Goal: Task Accomplishment & Management: Use online tool/utility

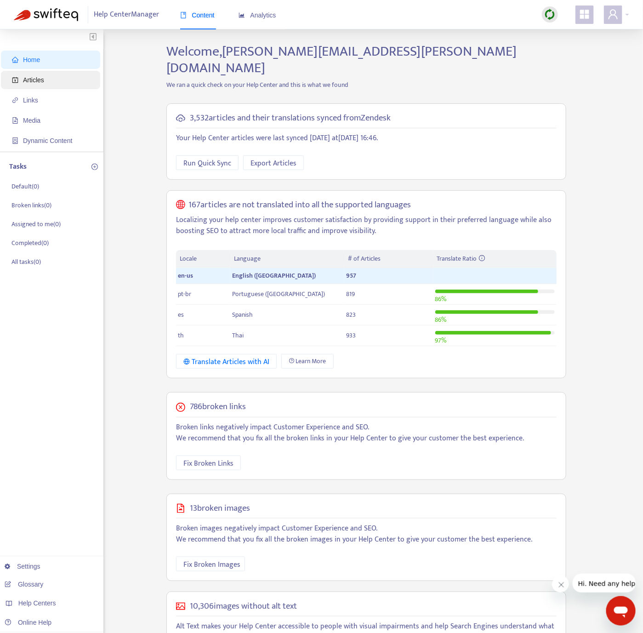
click at [77, 71] on span "Articles" at bounding box center [52, 80] width 81 height 18
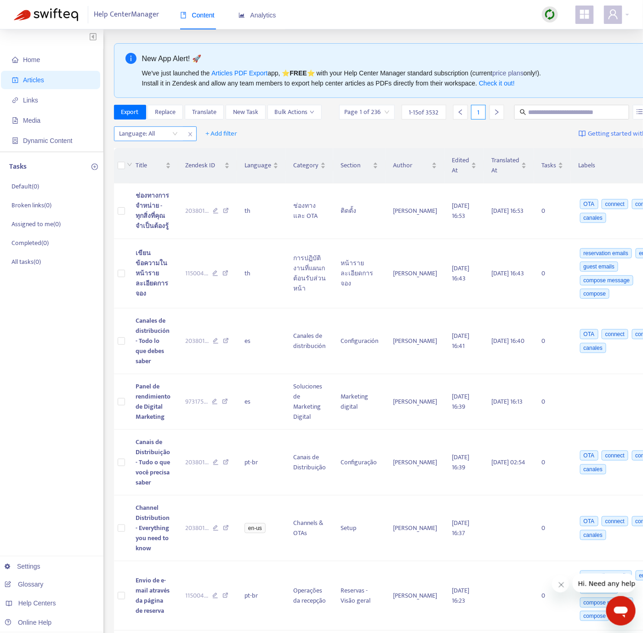
click at [155, 139] on div at bounding box center [144, 133] width 56 height 11
click at [557, 15] on div at bounding box center [550, 14] width 16 height 16
click at [554, 28] on link "Quick Sync" at bounding box center [569, 33] width 39 height 11
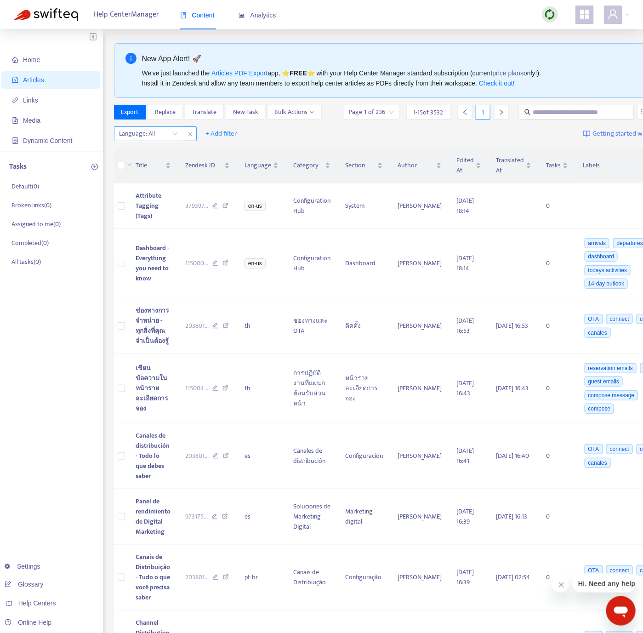
click at [148, 132] on div at bounding box center [144, 133] width 56 height 11
click at [163, 153] on div "en-us" at bounding box center [202, 153] width 160 height 10
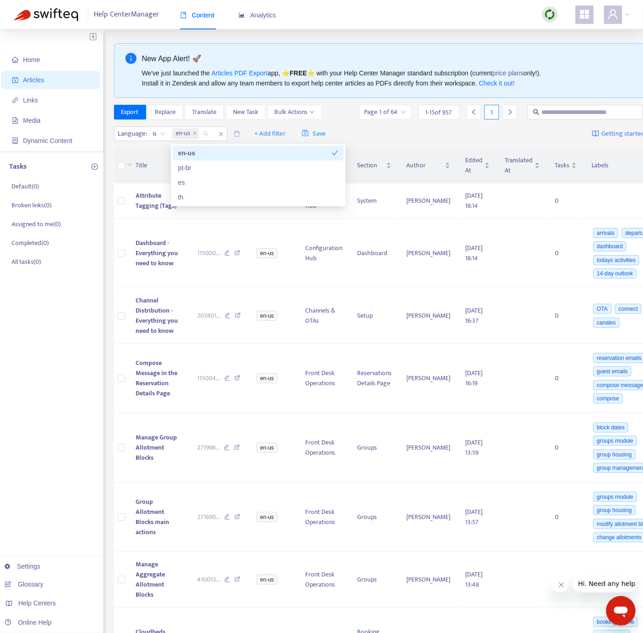
click at [549, 10] on img at bounding box center [549, 14] width 11 height 11
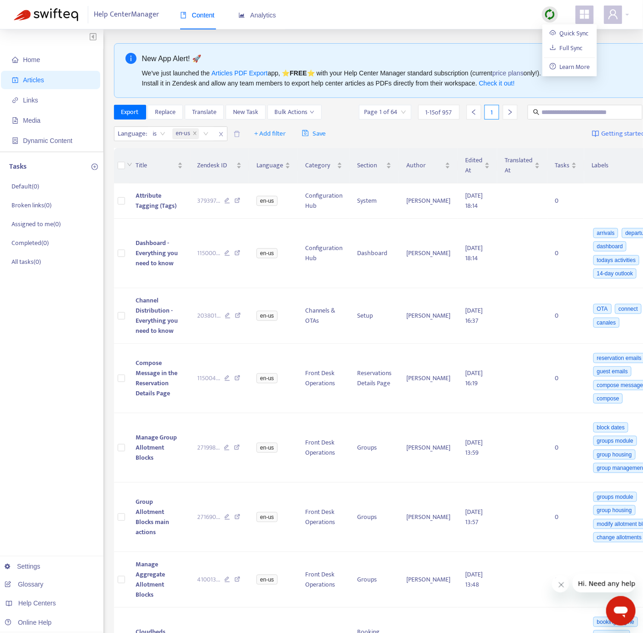
click at [517, 11] on div "Help Center Manager Content Analytics" at bounding box center [321, 14] width 643 height 29
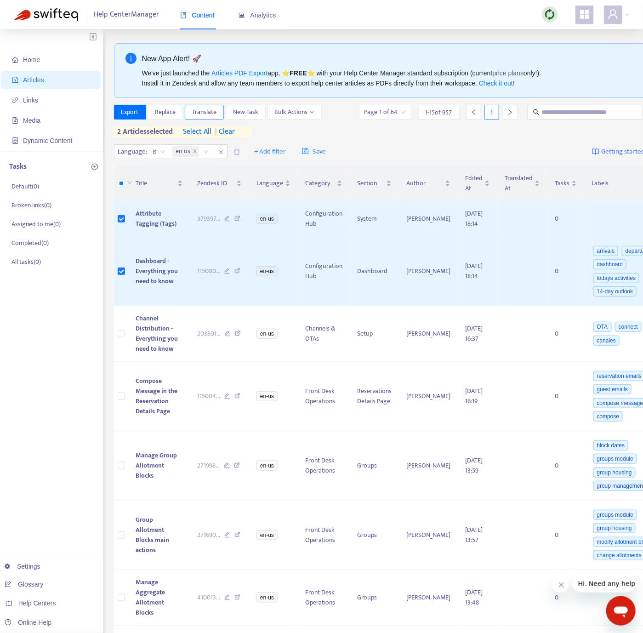
click at [216, 113] on span "Translate" at bounding box center [204, 112] width 24 height 10
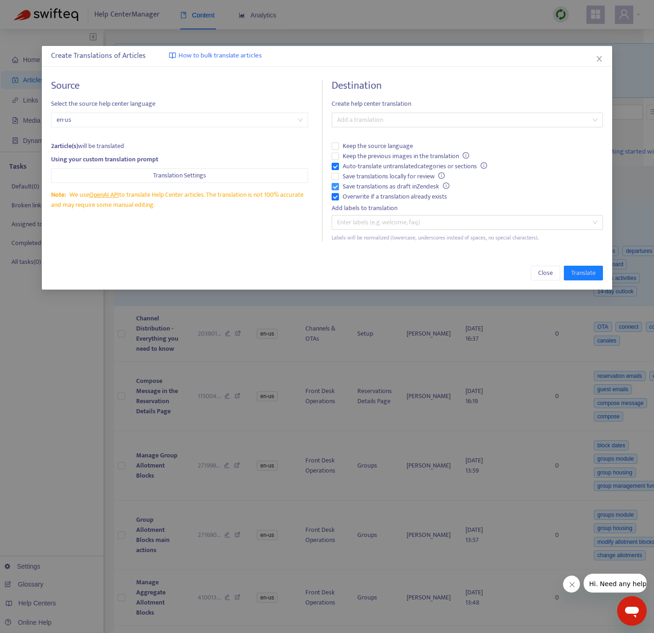
click at [337, 190] on label "Save translations as draft in Zendesk" at bounding box center [466, 187] width 271 height 10
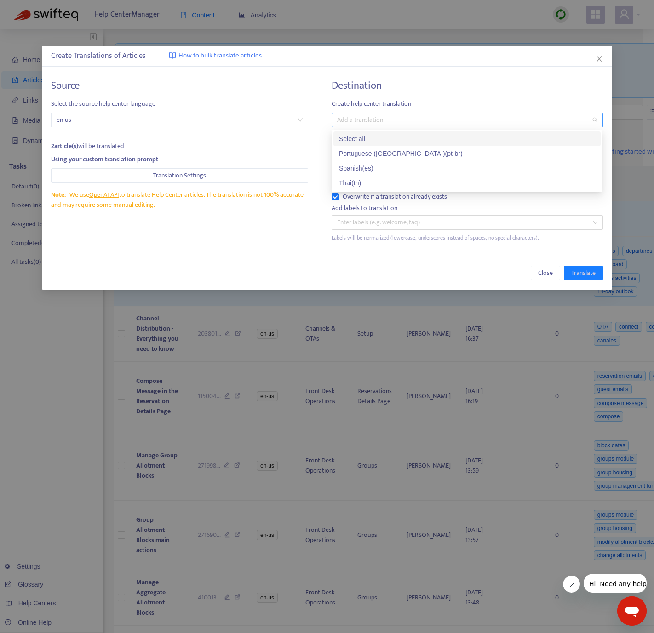
click at [353, 123] on div at bounding box center [462, 119] width 257 height 11
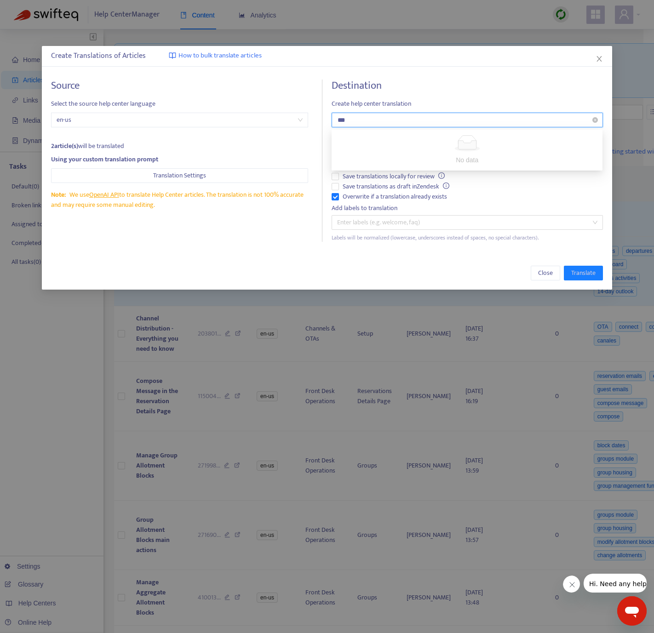
type input "**"
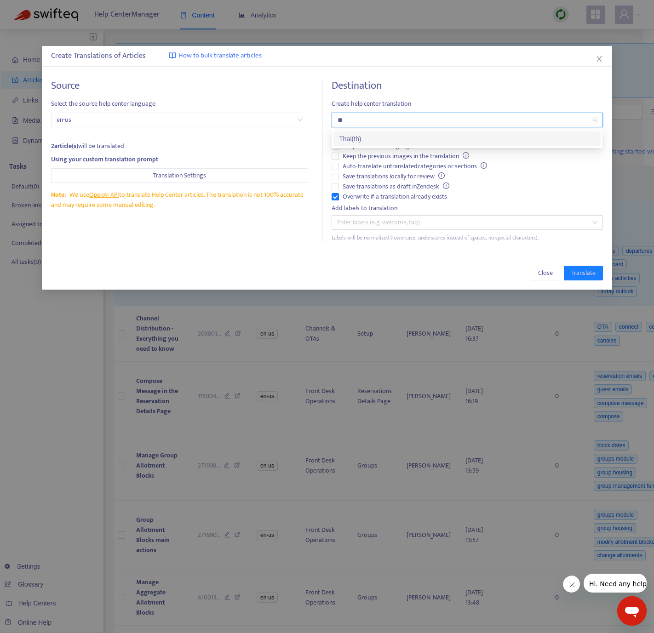
click at [377, 135] on div "Thai ( th )" at bounding box center [467, 139] width 256 height 10
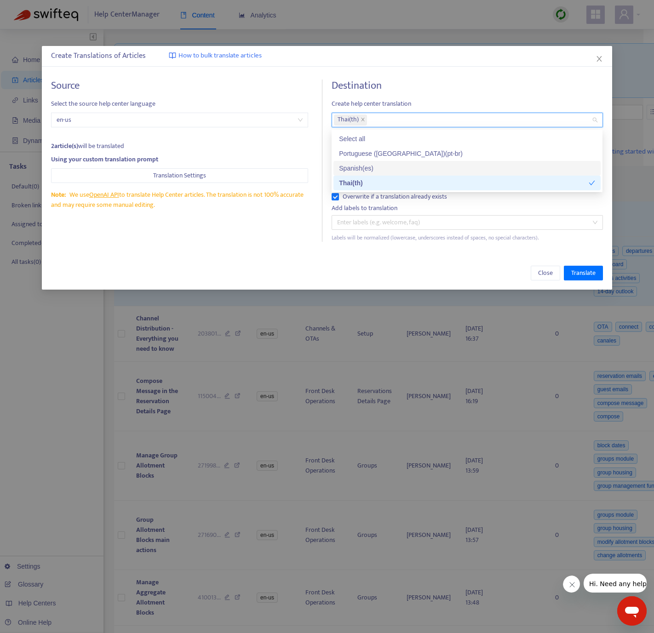
click at [247, 247] on div "Source Select the source help center language en-us 2 article(s) will be transl…" at bounding box center [326, 160] width 569 height 181
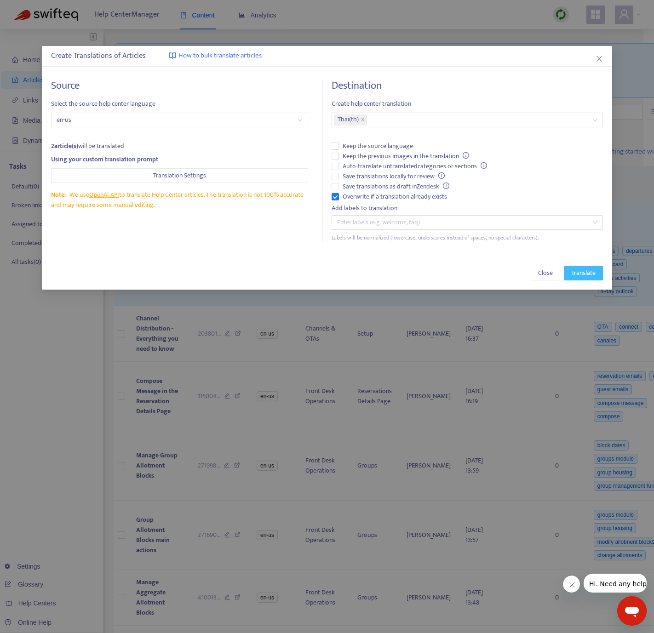
click at [582, 276] on span "Translate" at bounding box center [583, 273] width 24 height 10
